Goal: Information Seeking & Learning: Learn about a topic

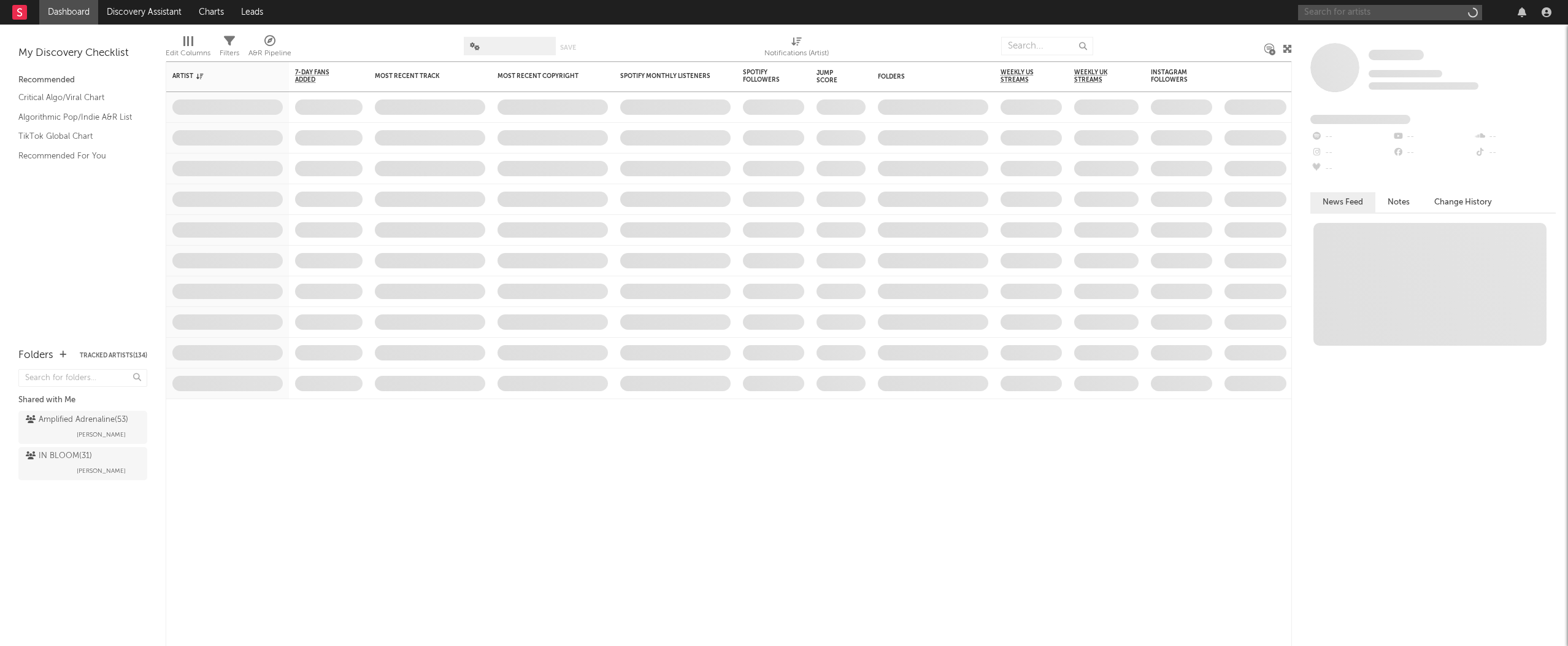
click at [1329, 12] on input "text" at bounding box center [1391, 13] width 184 height 15
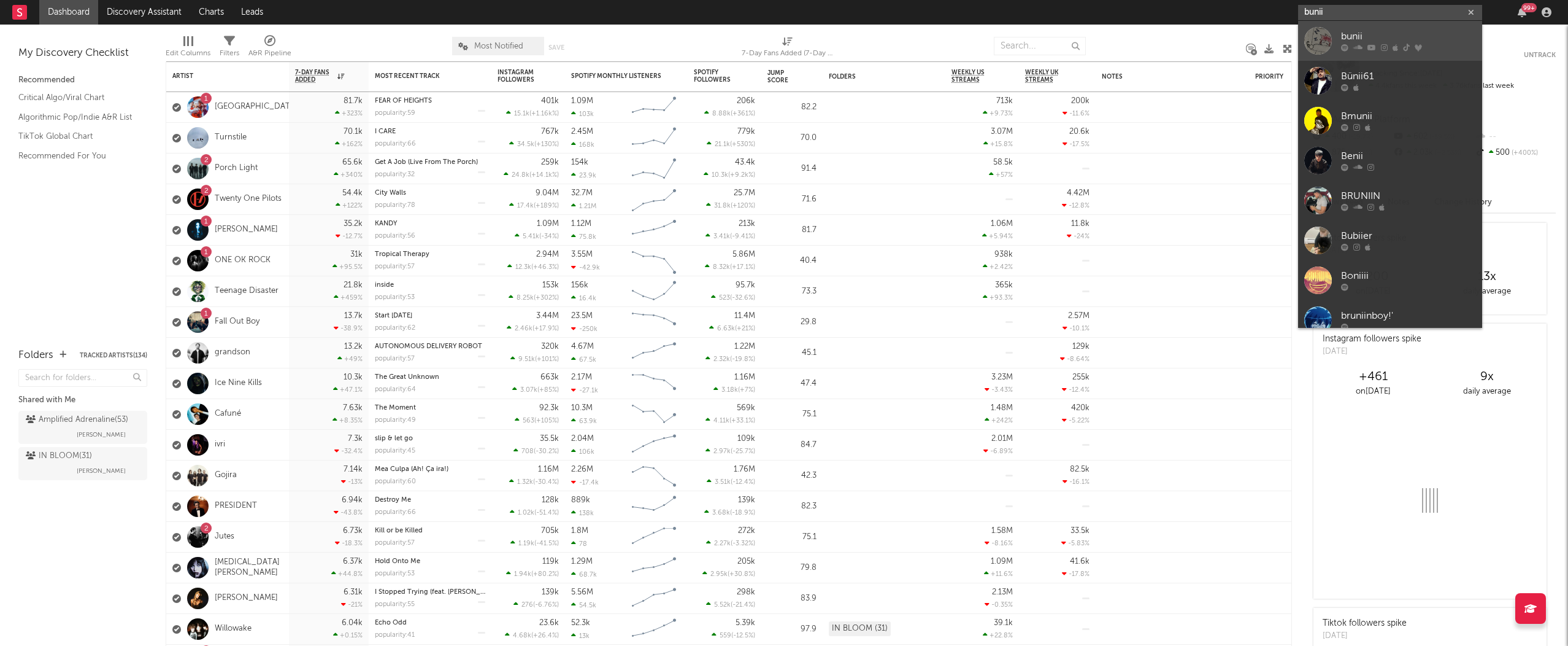
type input "bunii"
click at [1356, 38] on div "bunii" at bounding box center [1409, 36] width 135 height 15
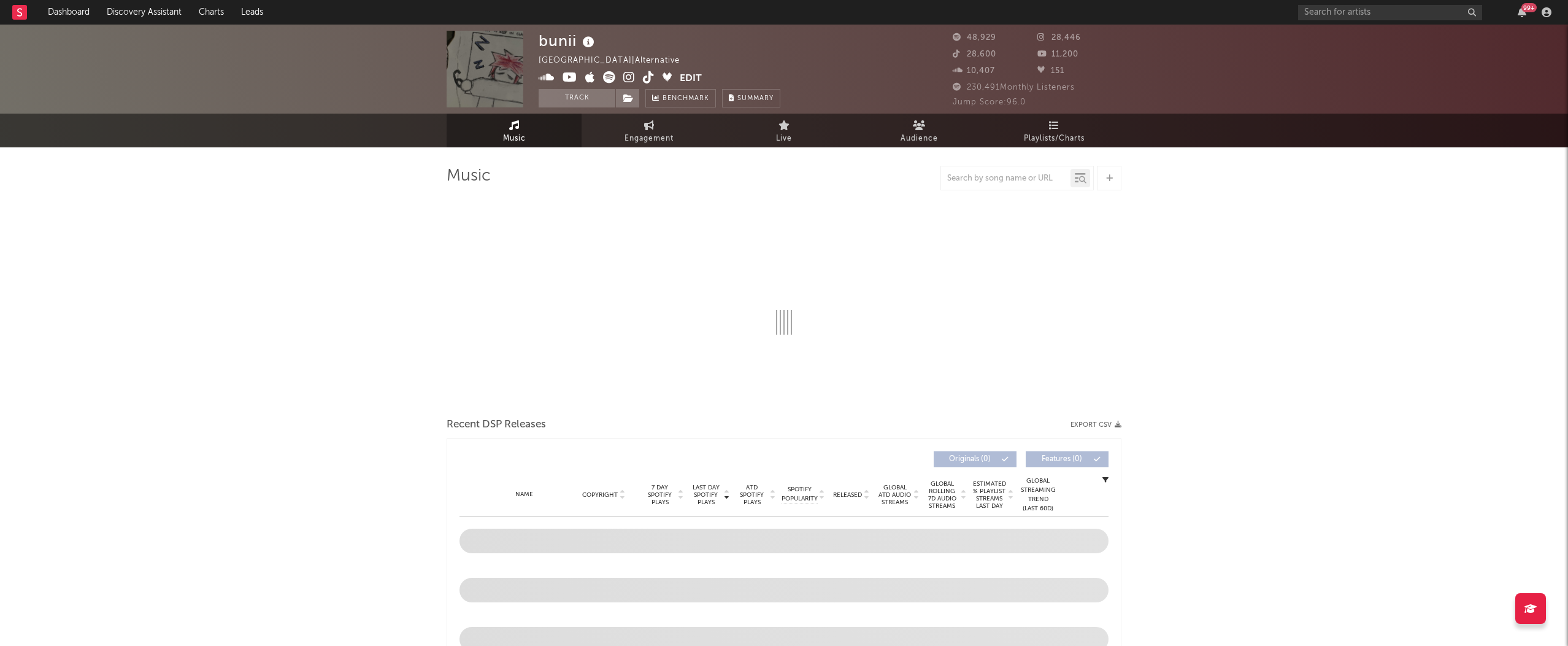
select select "6m"
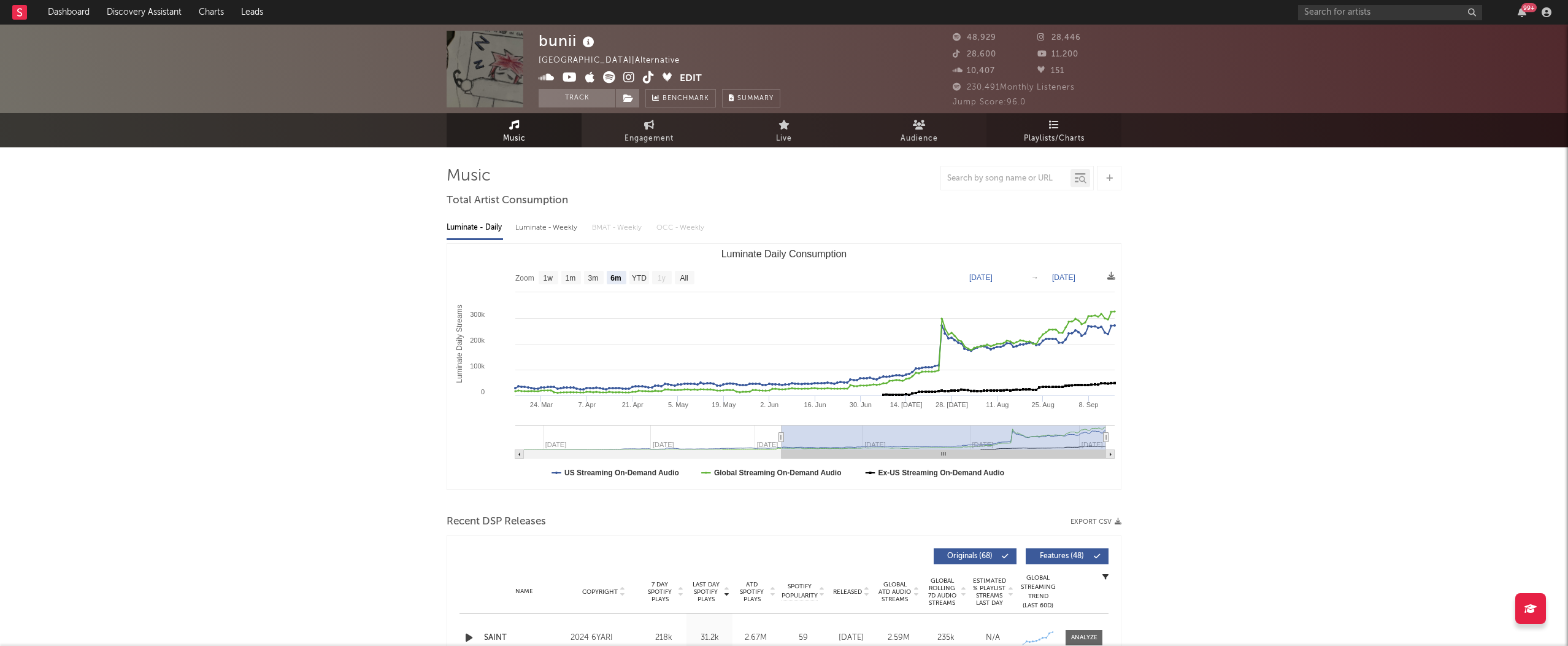
click at [1059, 133] on span "Playlists/Charts" at bounding box center [1054, 138] width 61 height 15
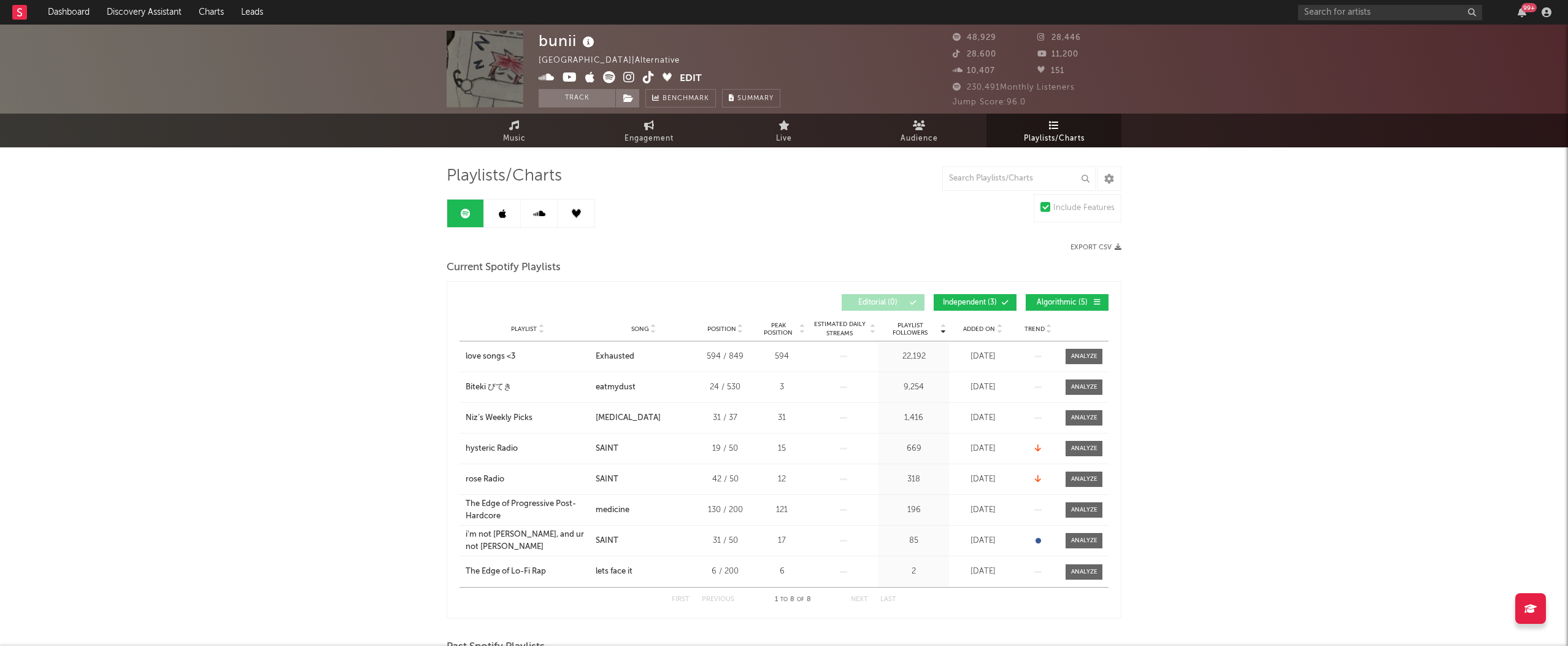
drag, startPoint x: 303, startPoint y: 360, endPoint x: 337, endPoint y: 383, distance: 41.0
click at [303, 360] on div "bunii [GEOGRAPHIC_DATA] | Alternative Edit Track Benchmark Summary 48,929 28,44…" at bounding box center [784, 578] width 1568 height 1108
